Goal: Task Accomplishment & Management: Manage account settings

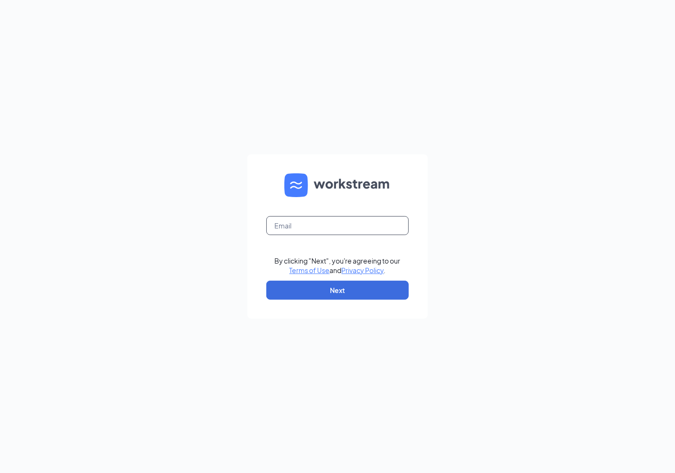
click at [323, 228] on input "text" at bounding box center [337, 225] width 143 height 19
type input "brenda@culvers.biz"
click at [340, 288] on button "Next" at bounding box center [337, 290] width 143 height 19
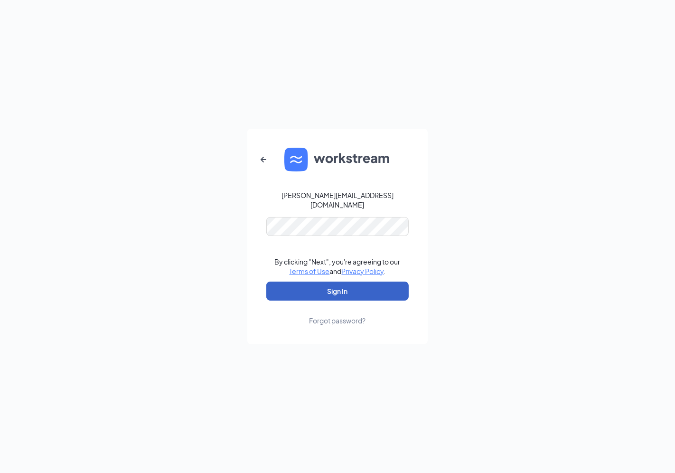
click at [357, 294] on button "Sign In" at bounding box center [337, 291] width 143 height 19
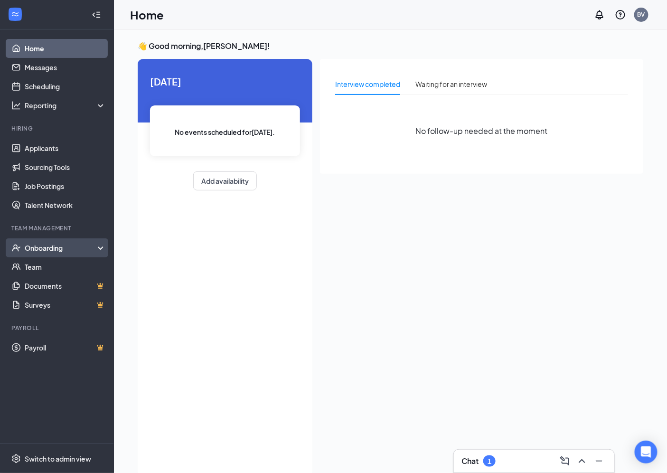
click at [54, 249] on div "Onboarding" at bounding box center [61, 248] width 73 height 10
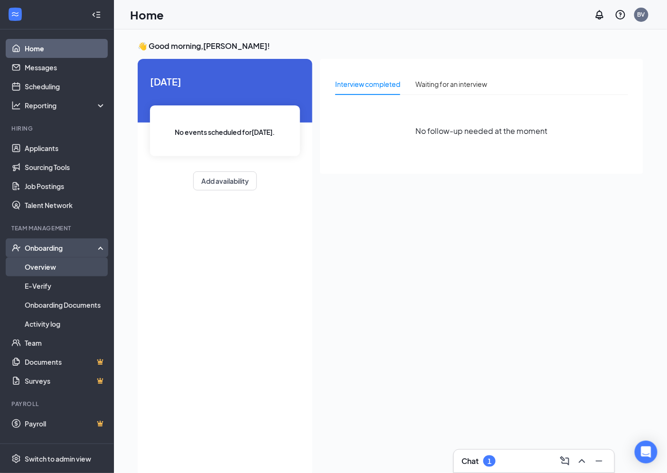
click at [57, 274] on link "Overview" at bounding box center [65, 266] width 81 height 19
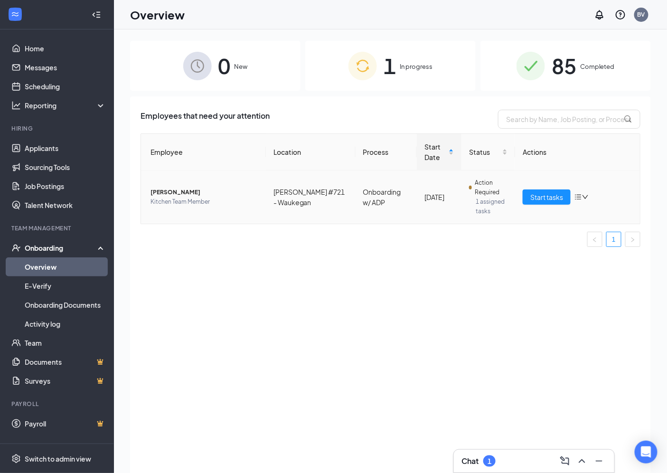
click at [519, 200] on td "Start tasks" at bounding box center [577, 197] width 125 height 53
click at [531, 197] on span "Start tasks" at bounding box center [547, 197] width 33 height 10
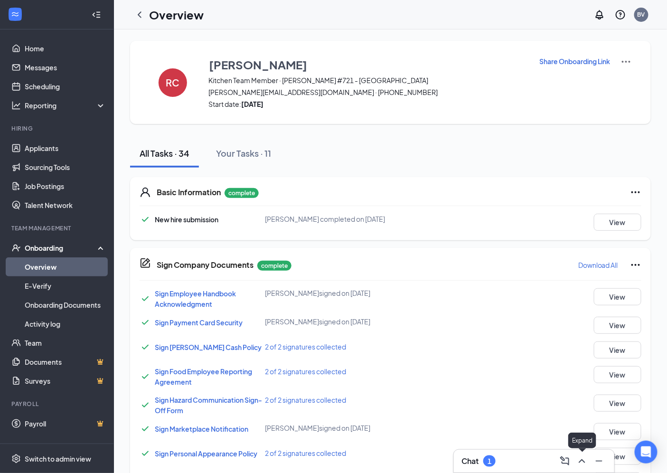
click at [588, 464] on icon "ChevronUp" at bounding box center [582, 461] width 11 height 11
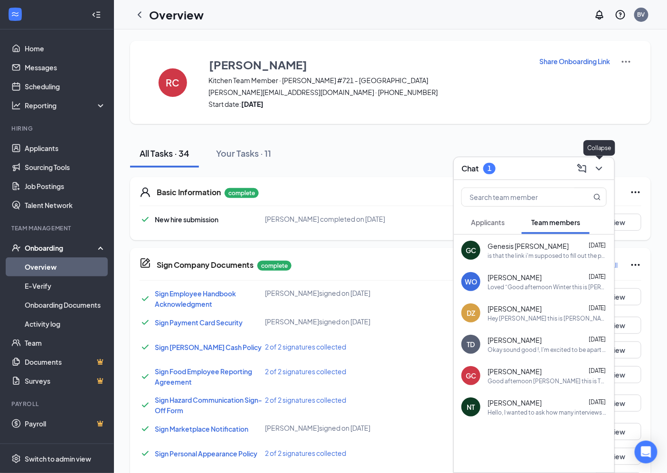
click at [600, 168] on icon "ChevronDown" at bounding box center [599, 168] width 11 height 11
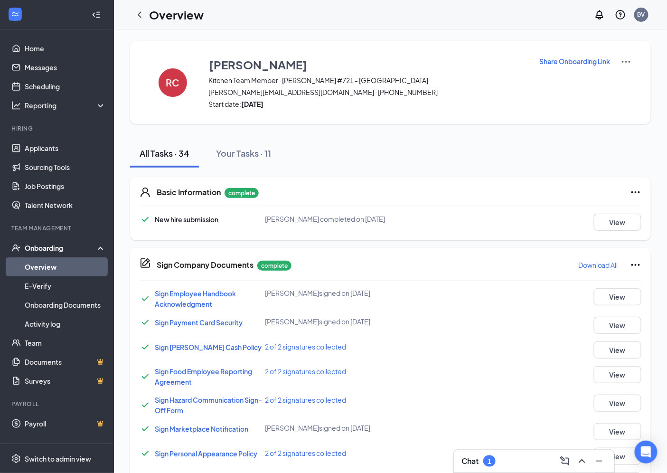
click at [130, 17] on div "Overview" at bounding box center [167, 14] width 74 height 19
click at [135, 17] on icon "ChevronLeft" at bounding box center [139, 14] width 11 height 11
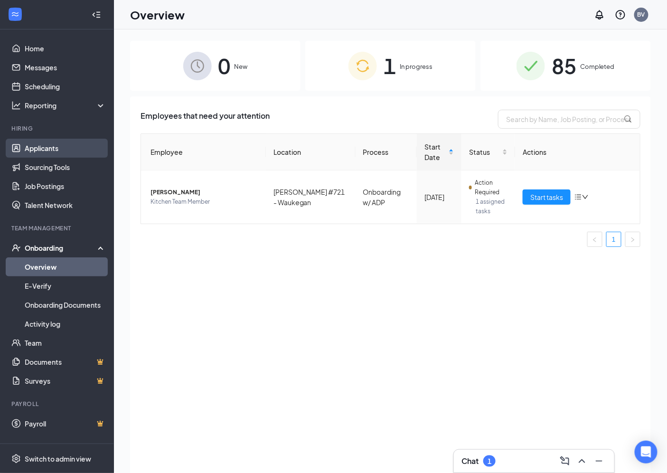
click at [74, 153] on link "Applicants" at bounding box center [65, 148] width 81 height 19
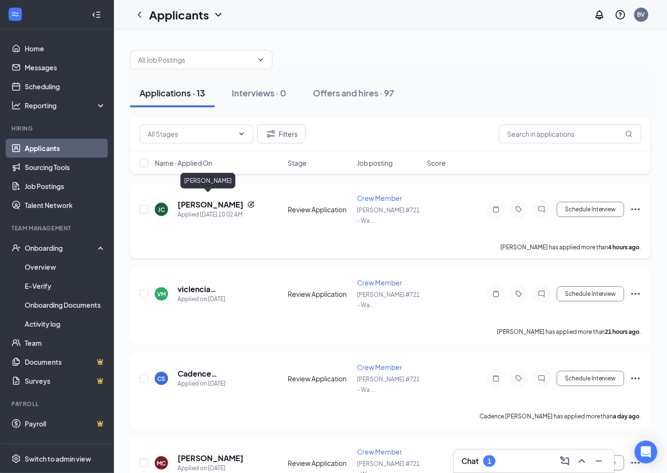
click at [207, 201] on h5 "[PERSON_NAME]" at bounding box center [211, 205] width 66 height 10
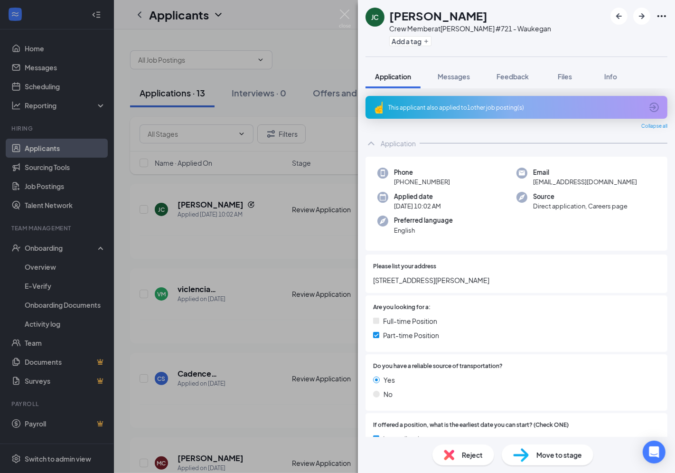
click at [442, 110] on div "This applicant also applied to 1 other job posting(s)" at bounding box center [516, 108] width 255 height 8
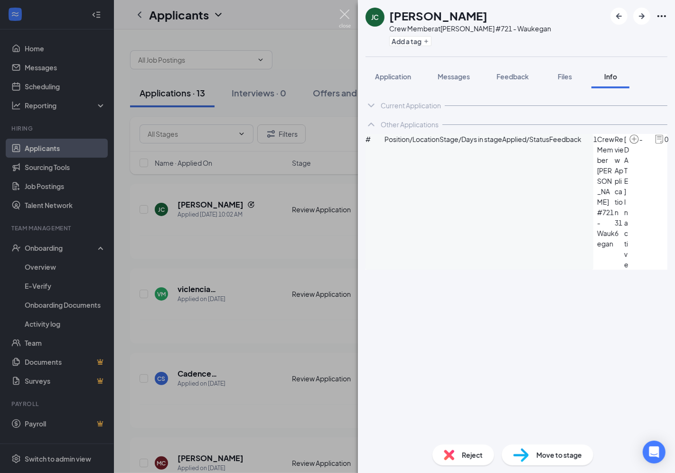
click at [342, 23] on img at bounding box center [345, 19] width 12 height 19
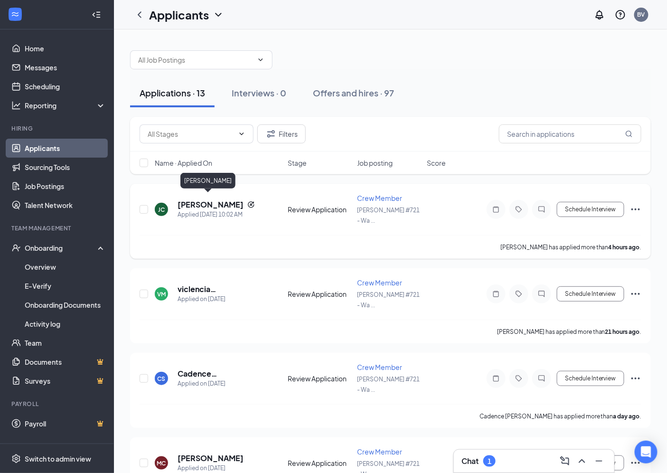
click at [183, 201] on h5 "[PERSON_NAME]" at bounding box center [211, 205] width 66 height 10
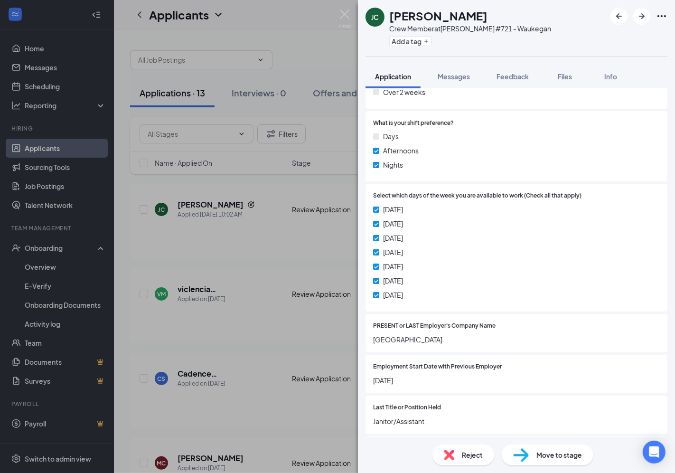
scroll to position [414, 0]
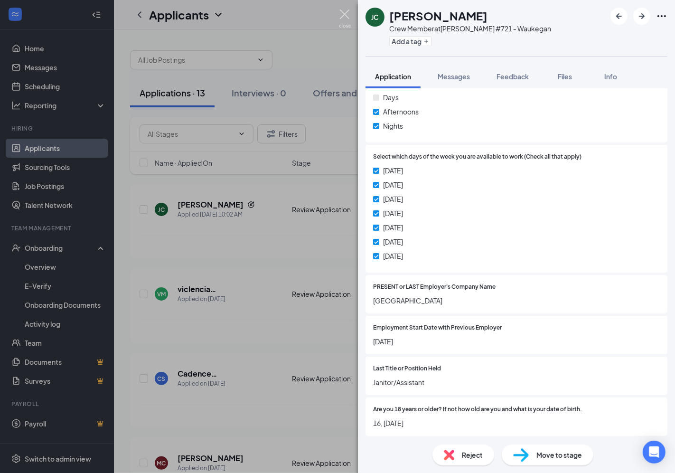
click at [344, 17] on img at bounding box center [345, 19] width 12 height 19
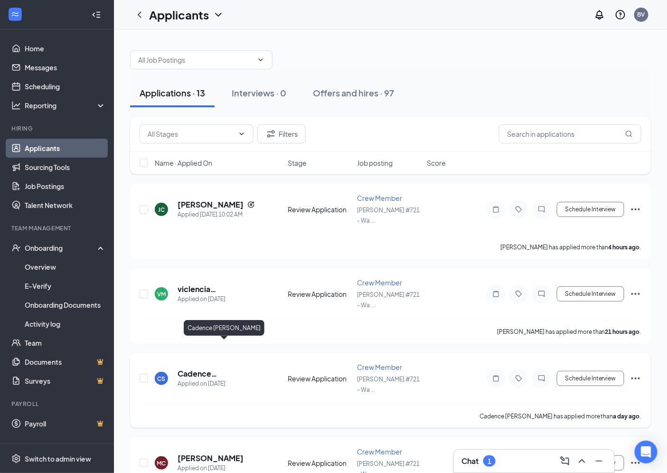
click at [231, 369] on h5 "Cadence [PERSON_NAME]" at bounding box center [220, 374] width 85 height 10
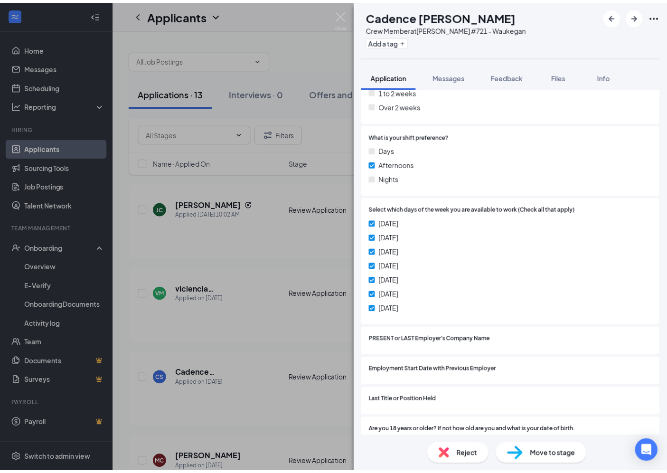
scroll to position [352, 0]
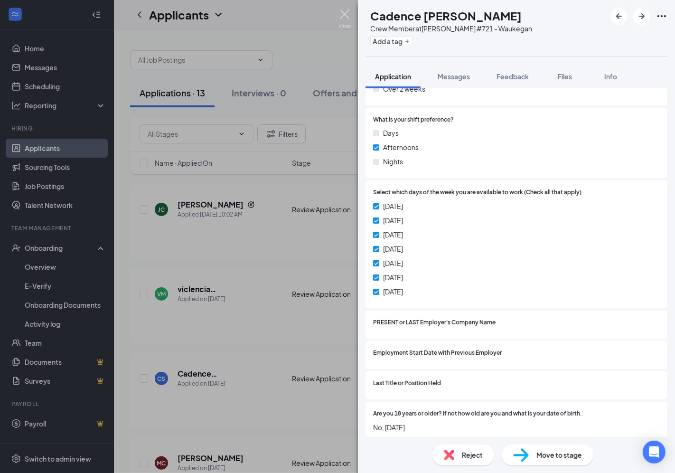
click at [348, 17] on img at bounding box center [345, 19] width 12 height 19
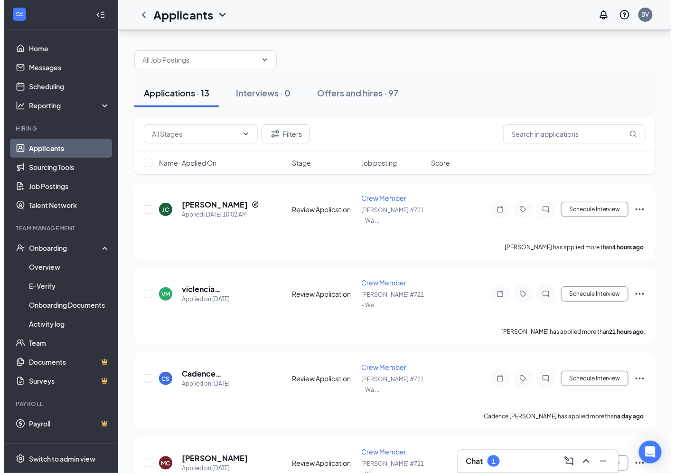
scroll to position [158, 0]
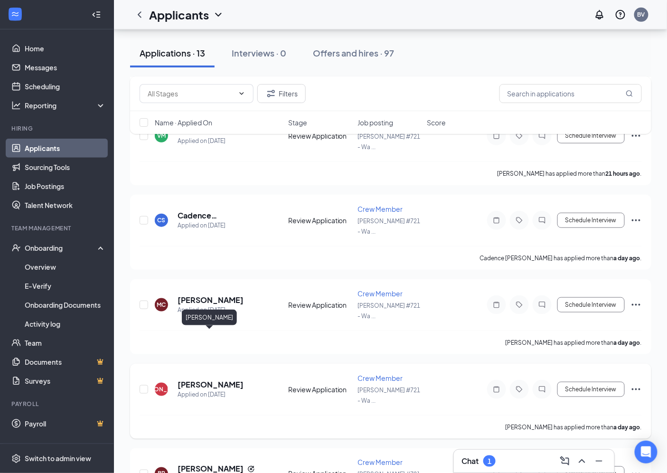
click at [234, 380] on h5 "[PERSON_NAME]" at bounding box center [211, 385] width 66 height 10
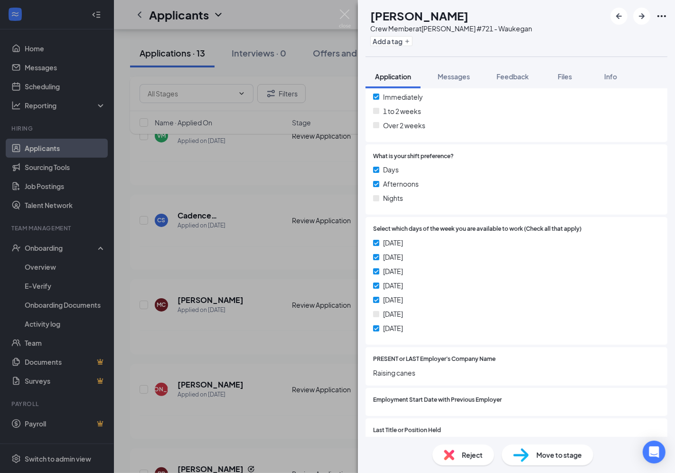
scroll to position [367, 0]
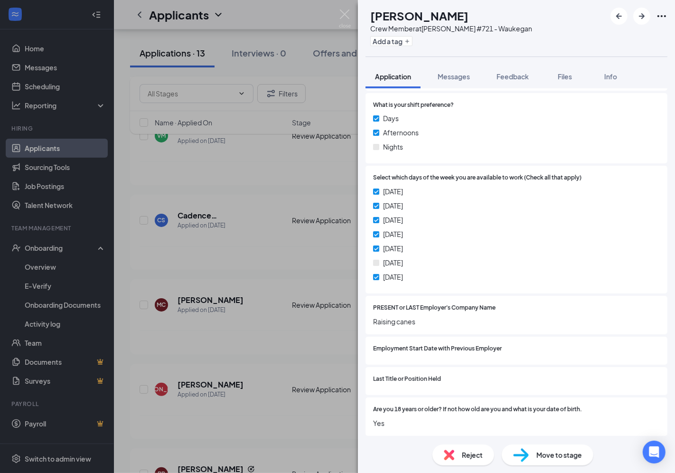
click at [347, 16] on img at bounding box center [345, 19] width 12 height 19
